Goal: Task Accomplishment & Management: Manage account settings

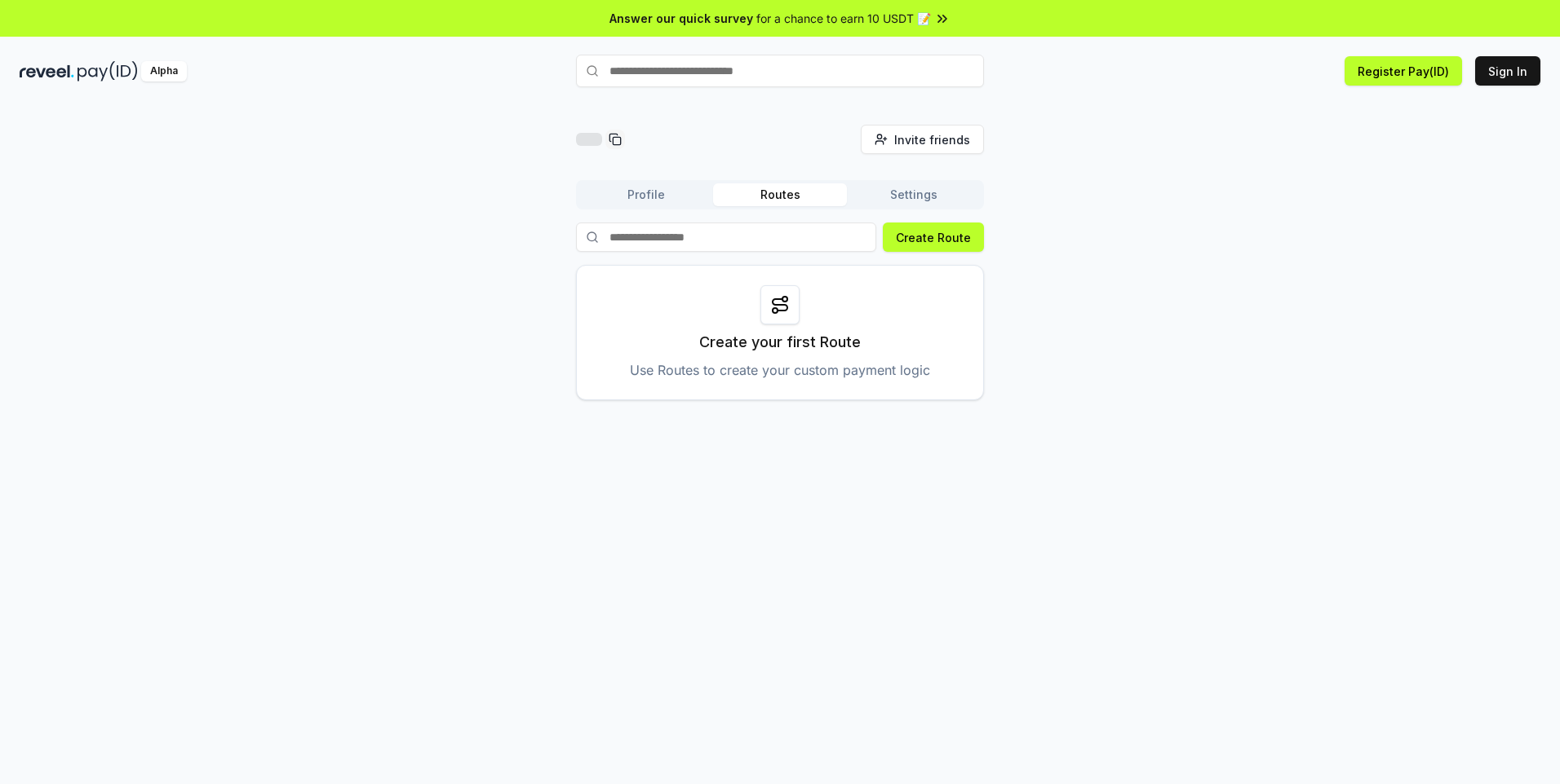
click at [641, 191] on button "Profile" at bounding box center [646, 194] width 133 height 23
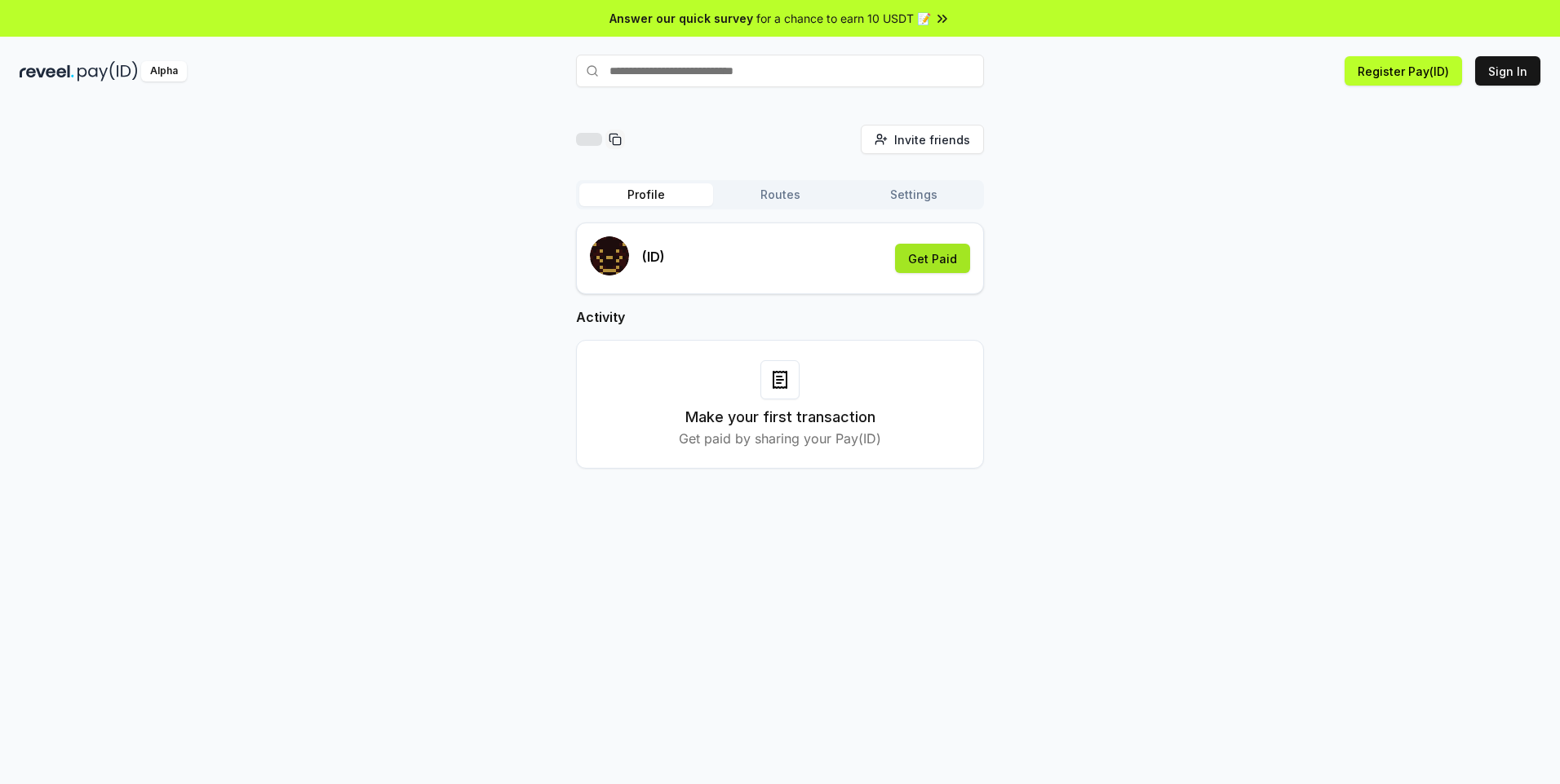
click at [935, 255] on button "Get Paid" at bounding box center [933, 258] width 75 height 29
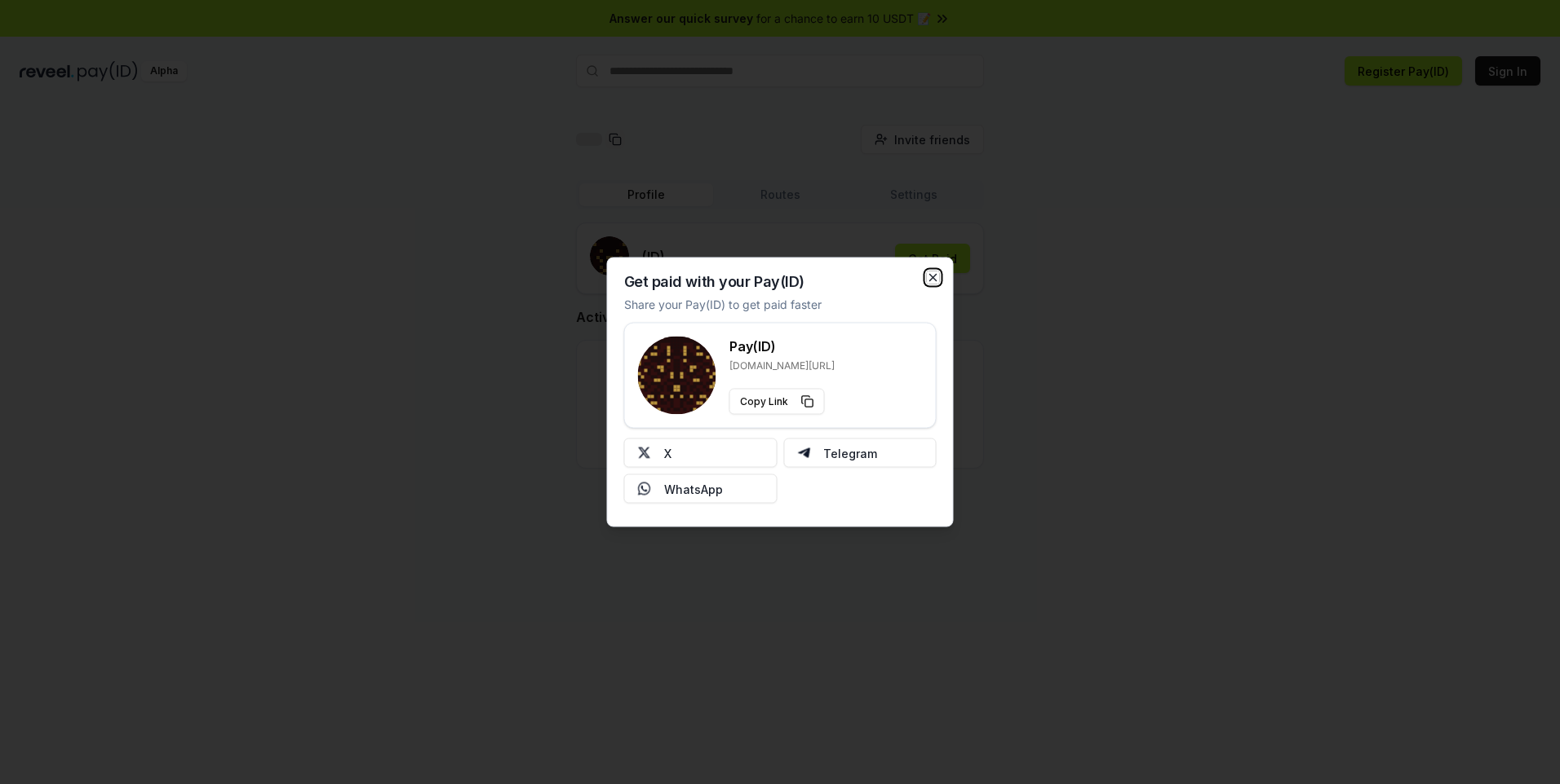
click at [934, 279] on icon "button" at bounding box center [933, 278] width 7 height 7
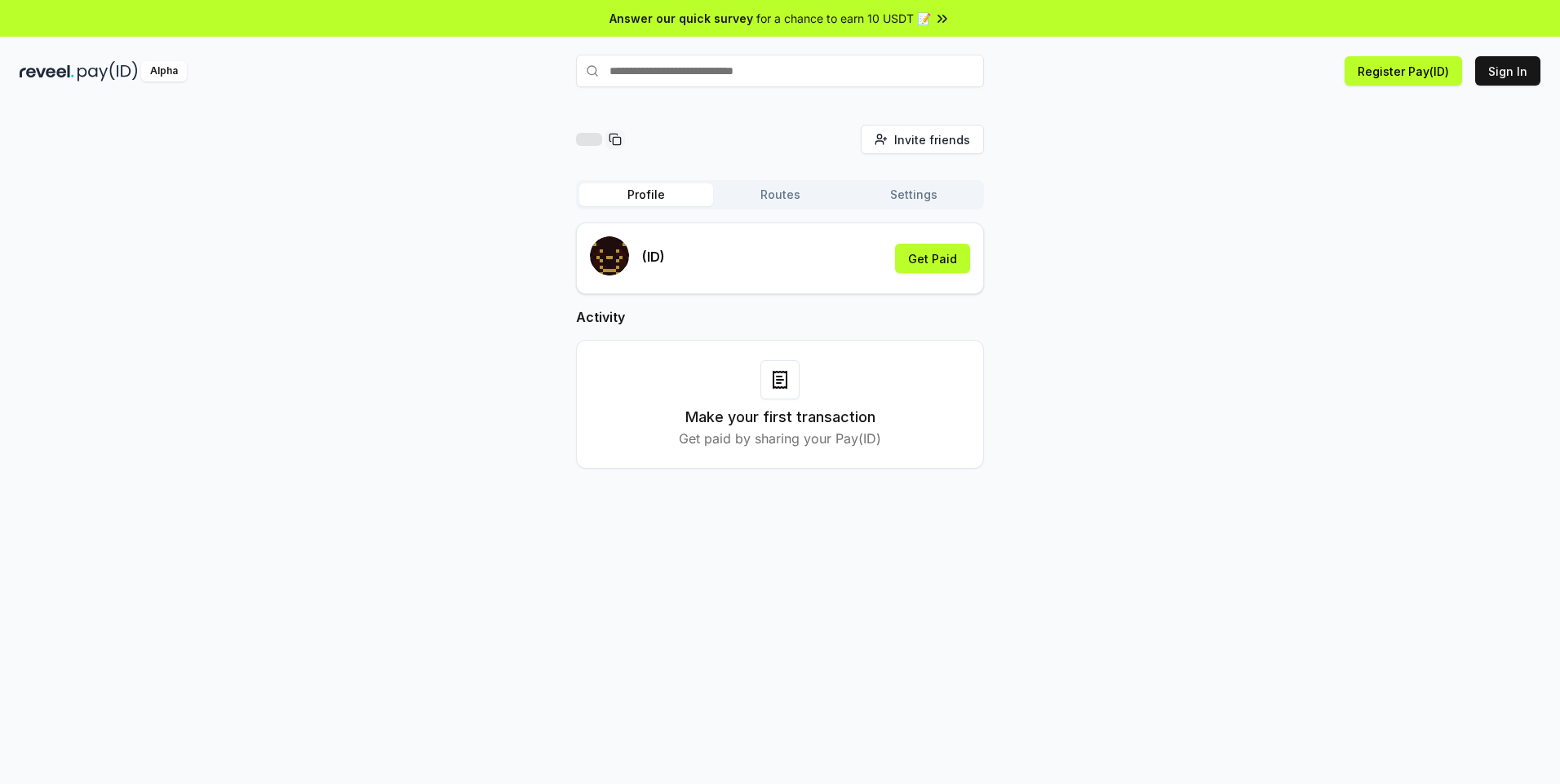
click at [792, 179] on div "Invite friends Invite Profile Routes Settings (ID) Get Paid Activity Make your …" at bounding box center [780, 310] width 408 height 370
click at [1529, 77] on button "Sign In" at bounding box center [1506, 70] width 65 height 29
